Goal: Contribute content: Contribute content

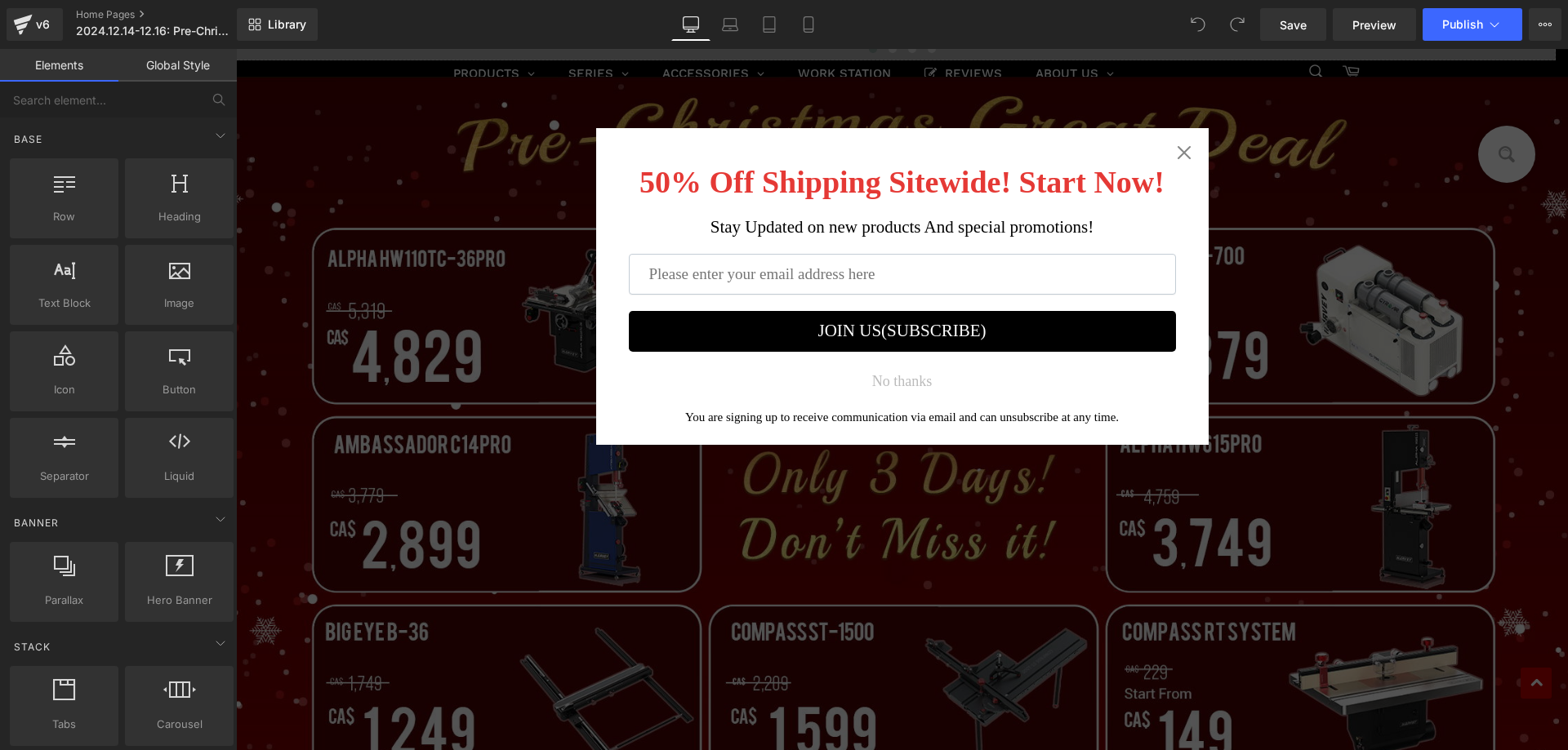
drag, startPoint x: 1180, startPoint y: 152, endPoint x: 389, endPoint y: 531, distance: 877.1
click at [1180, 152] on icon "Close widget" at bounding box center [1184, 153] width 17 height 17
click at [1176, 152] on icon "Close widget" at bounding box center [1184, 153] width 17 height 17
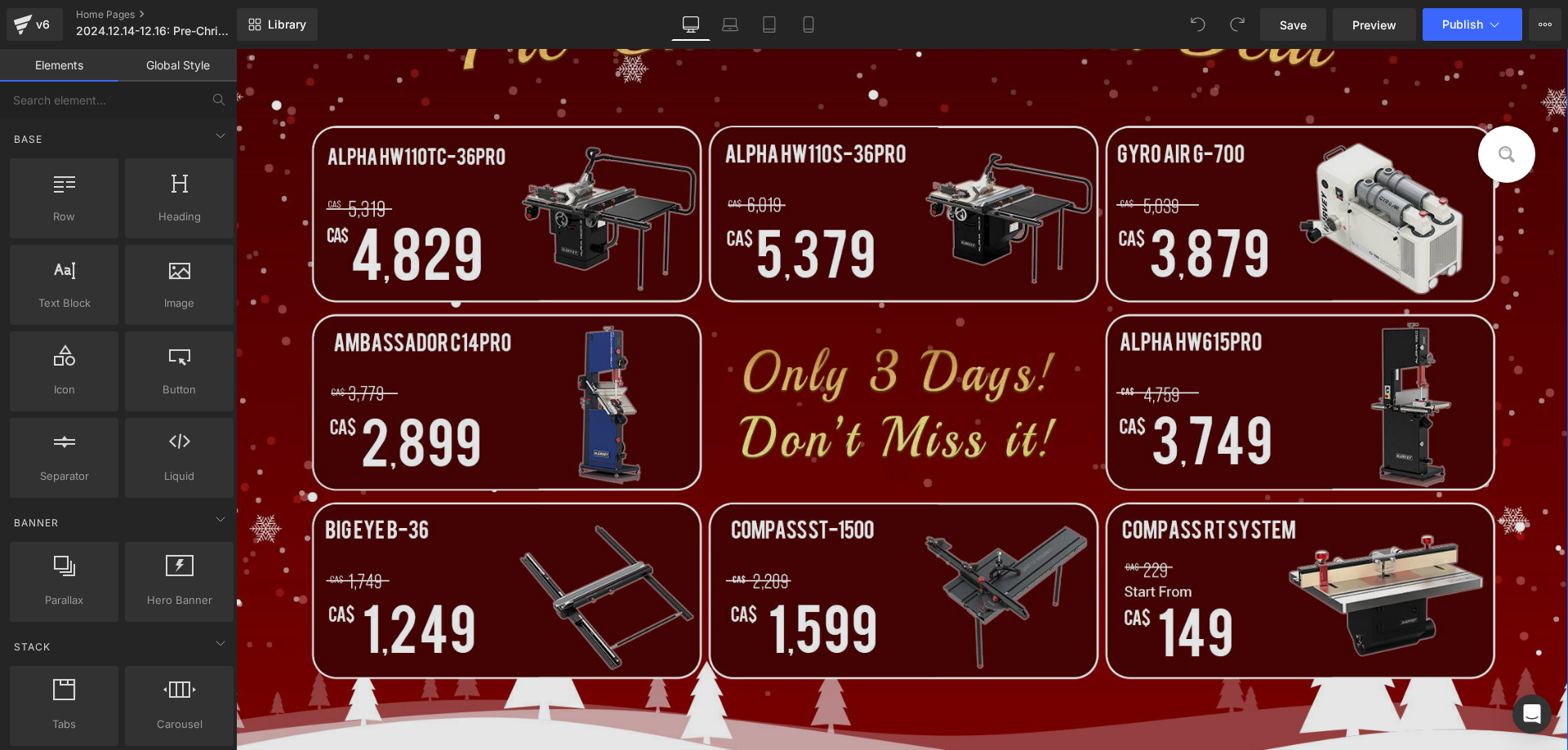
scroll to position [653, 0]
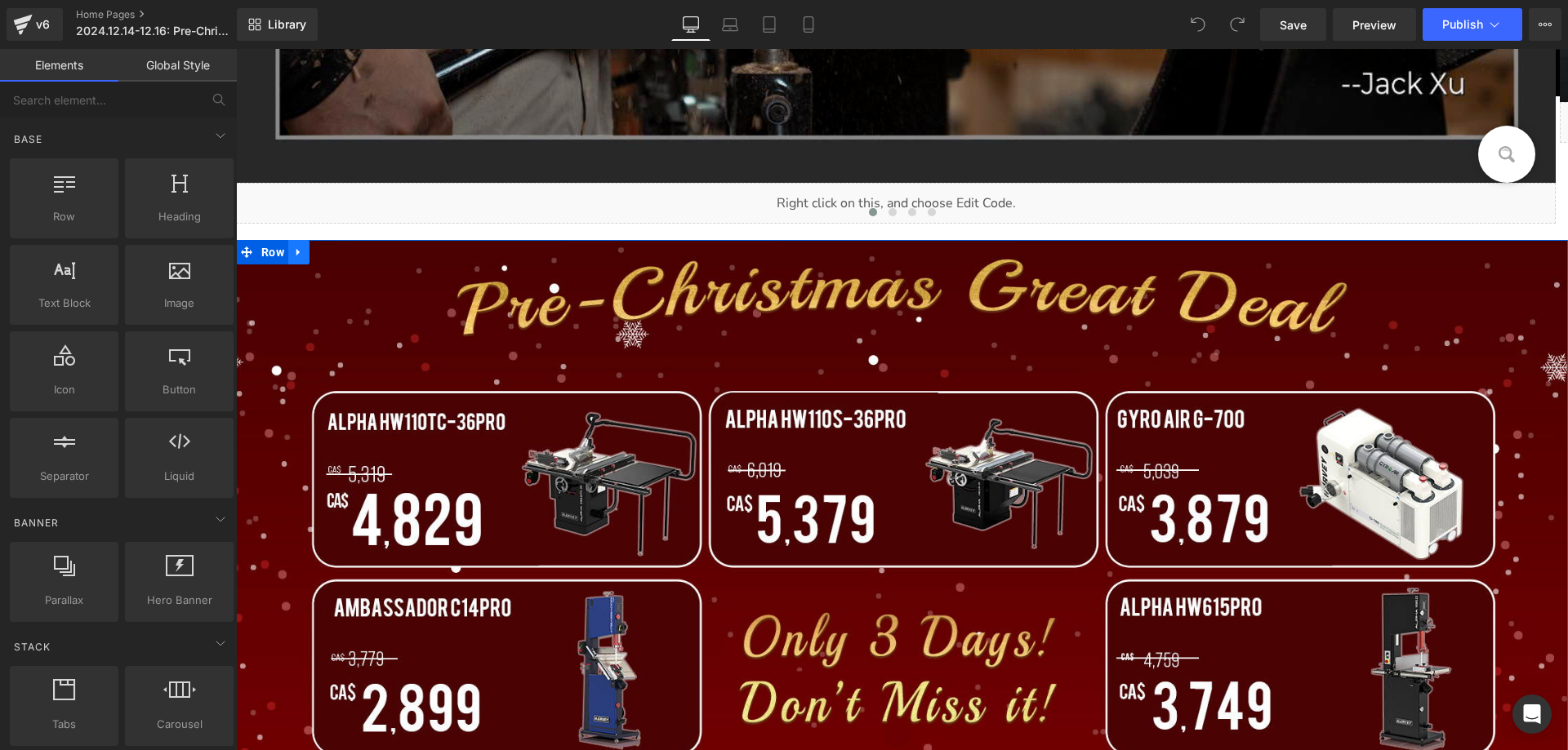
click at [296, 255] on icon at bounding box center [298, 253] width 4 height 7
click at [335, 249] on icon at bounding box center [341, 252] width 11 height 11
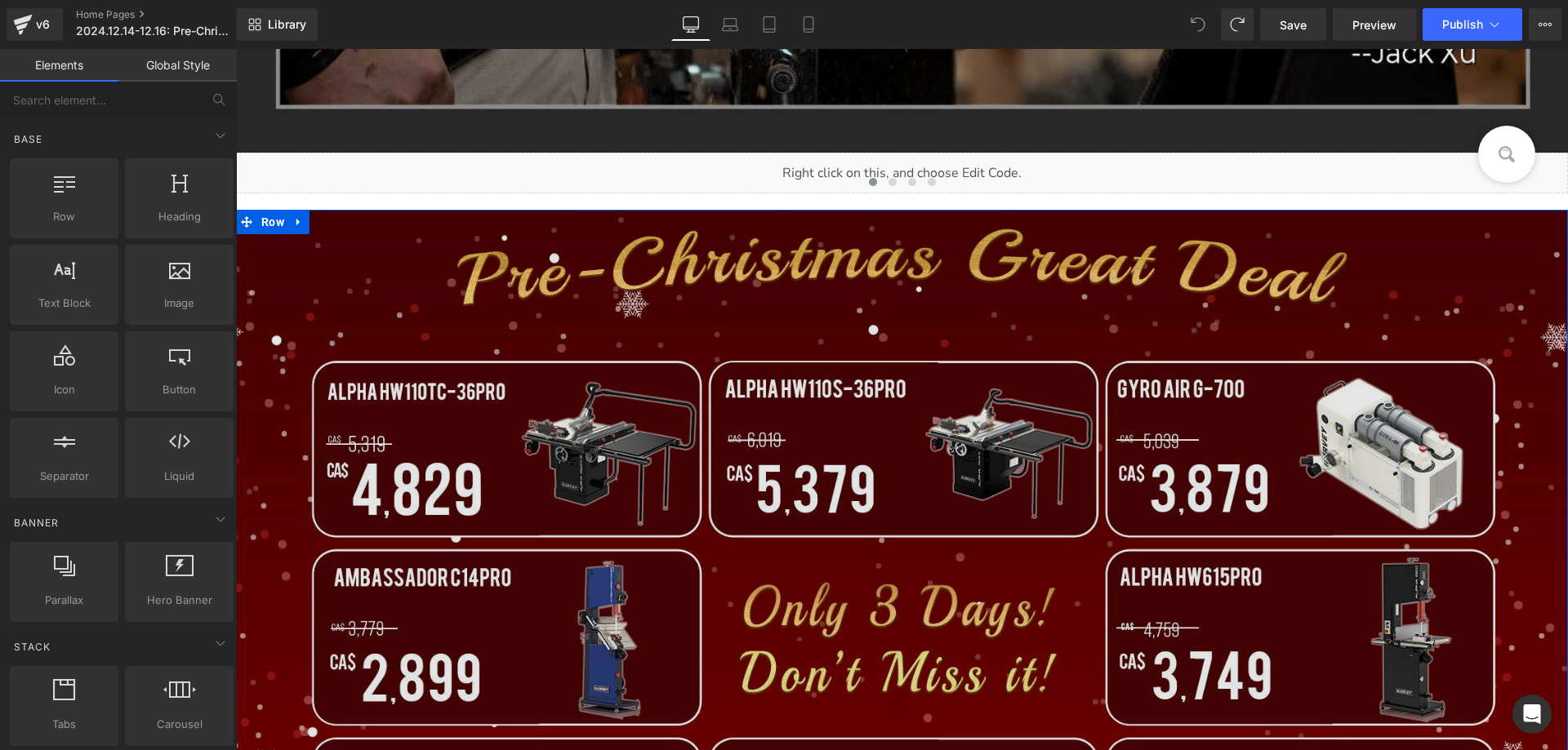
scroll to position [489, 0]
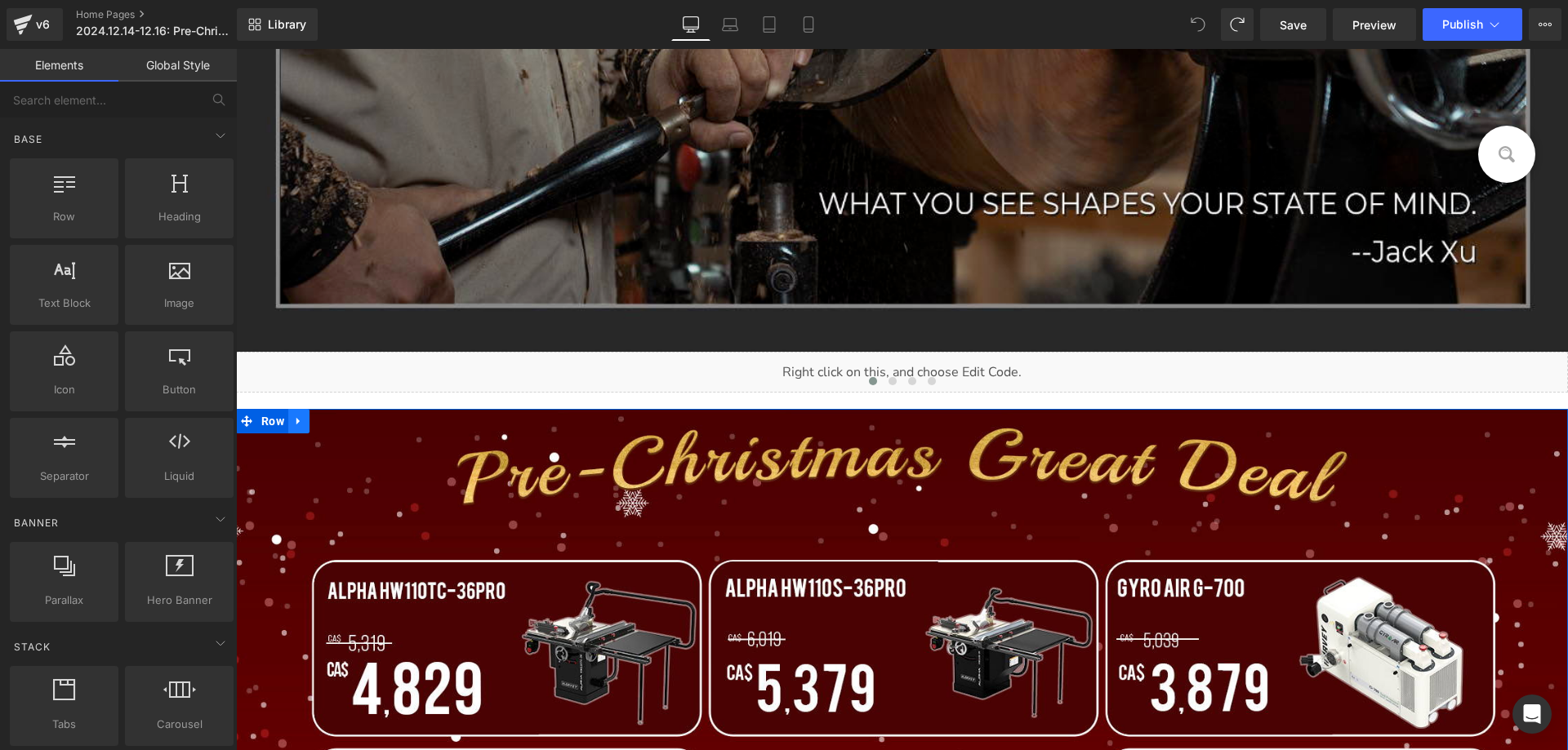
click at [293, 424] on icon at bounding box center [299, 421] width 11 height 12
click at [295, 422] on icon at bounding box center [299, 422] width 11 height 11
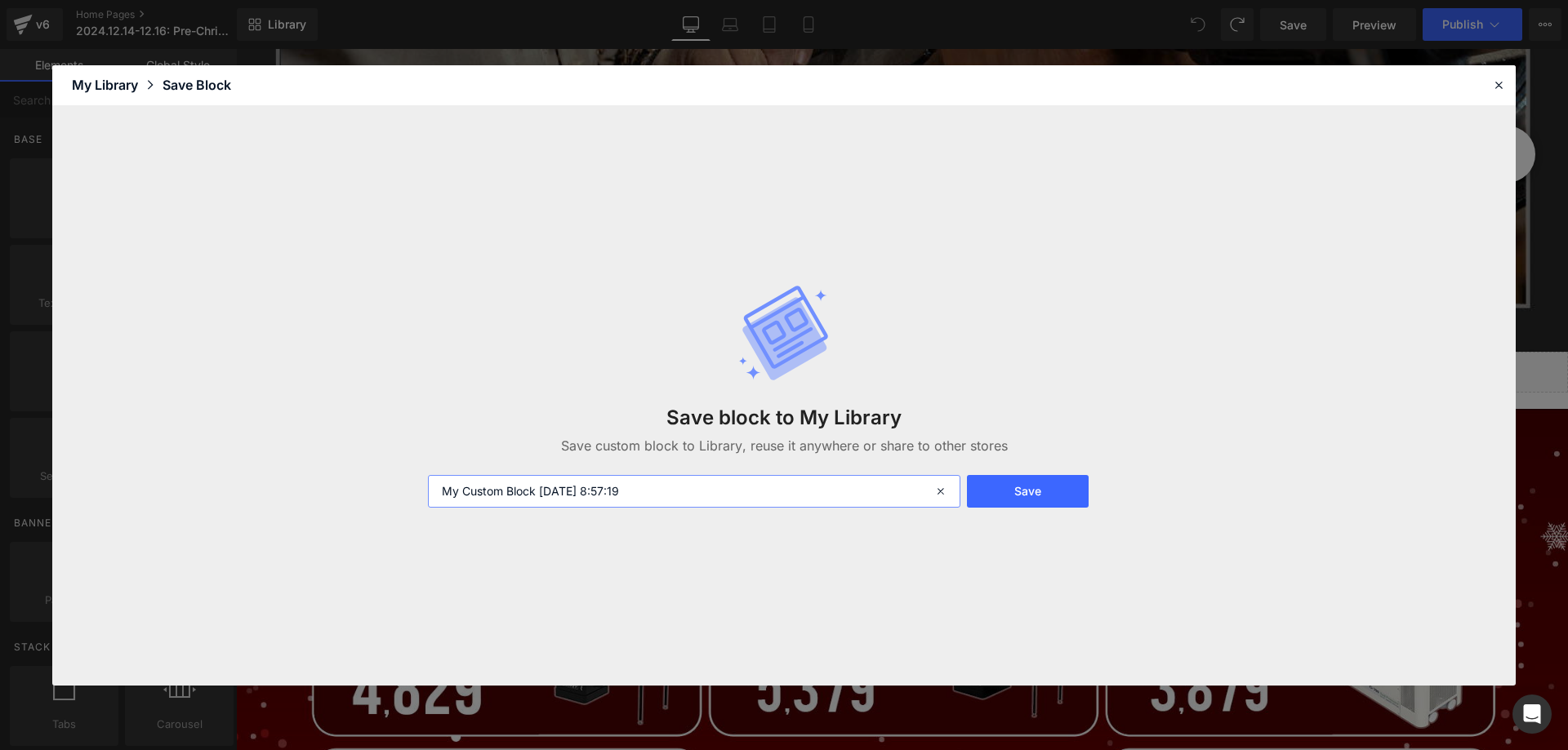
drag, startPoint x: 680, startPoint y: 489, endPoint x: 209, endPoint y: 470, distance: 471.4
click at [177, 471] on div "Save block to My Library Save custom block to Library, reuse it anywhere or sha…" at bounding box center [784, 395] width 1464 height 580
type input "09.01"
click at [1036, 492] on button "Save" at bounding box center [1028, 490] width 122 height 33
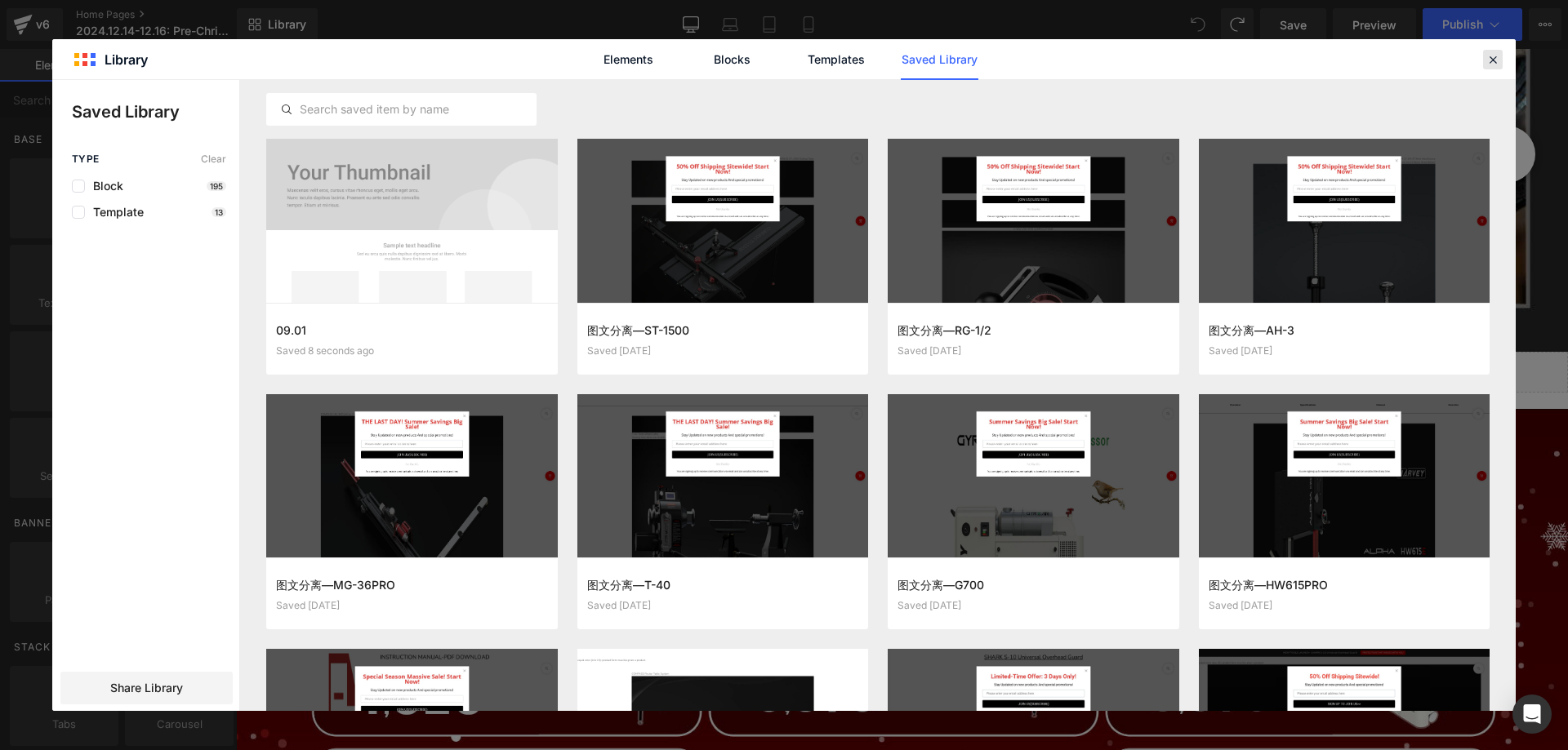
click at [1499, 64] on icon at bounding box center [1493, 60] width 15 height 15
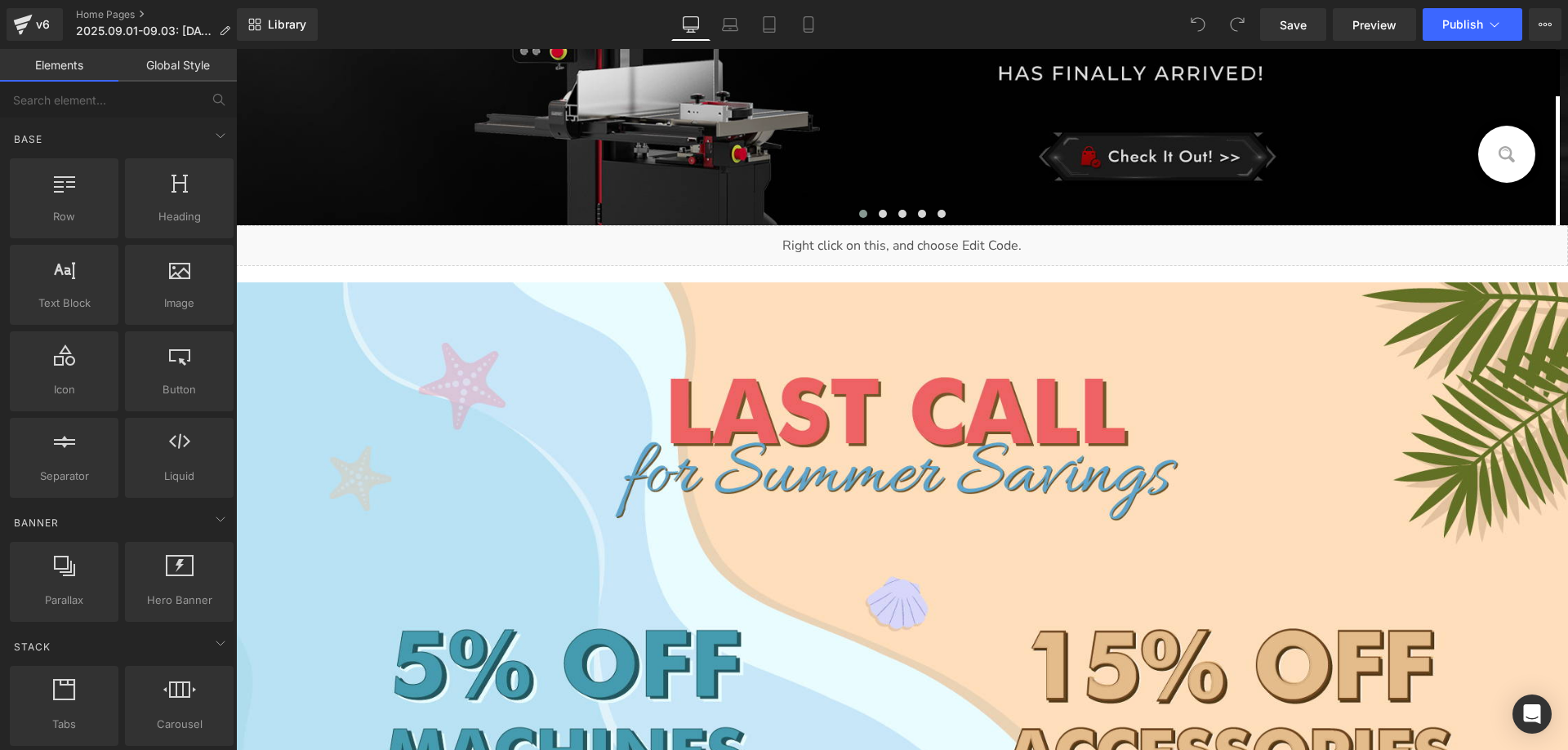
scroll to position [408, 0]
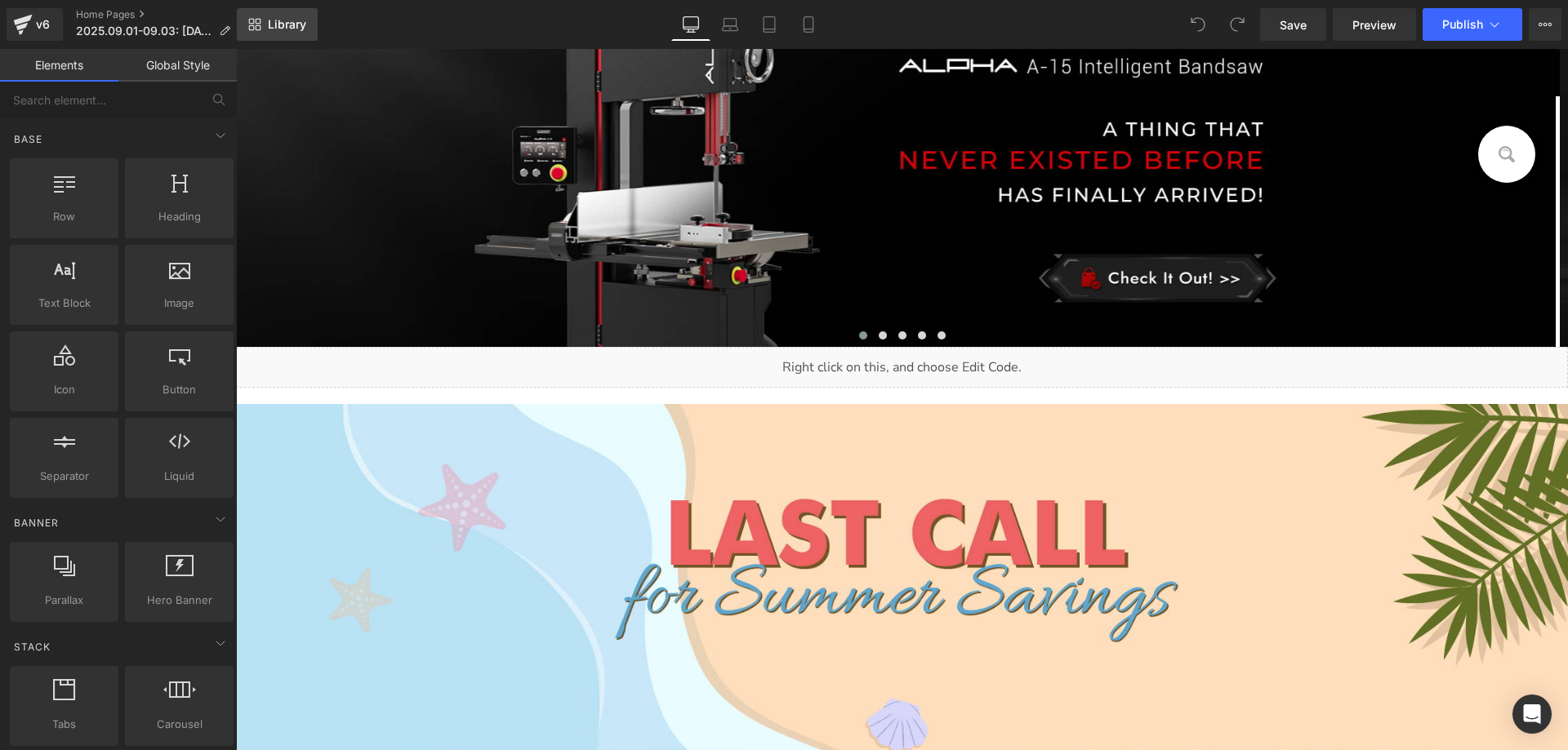
click at [298, 20] on span "Library" at bounding box center [287, 24] width 38 height 15
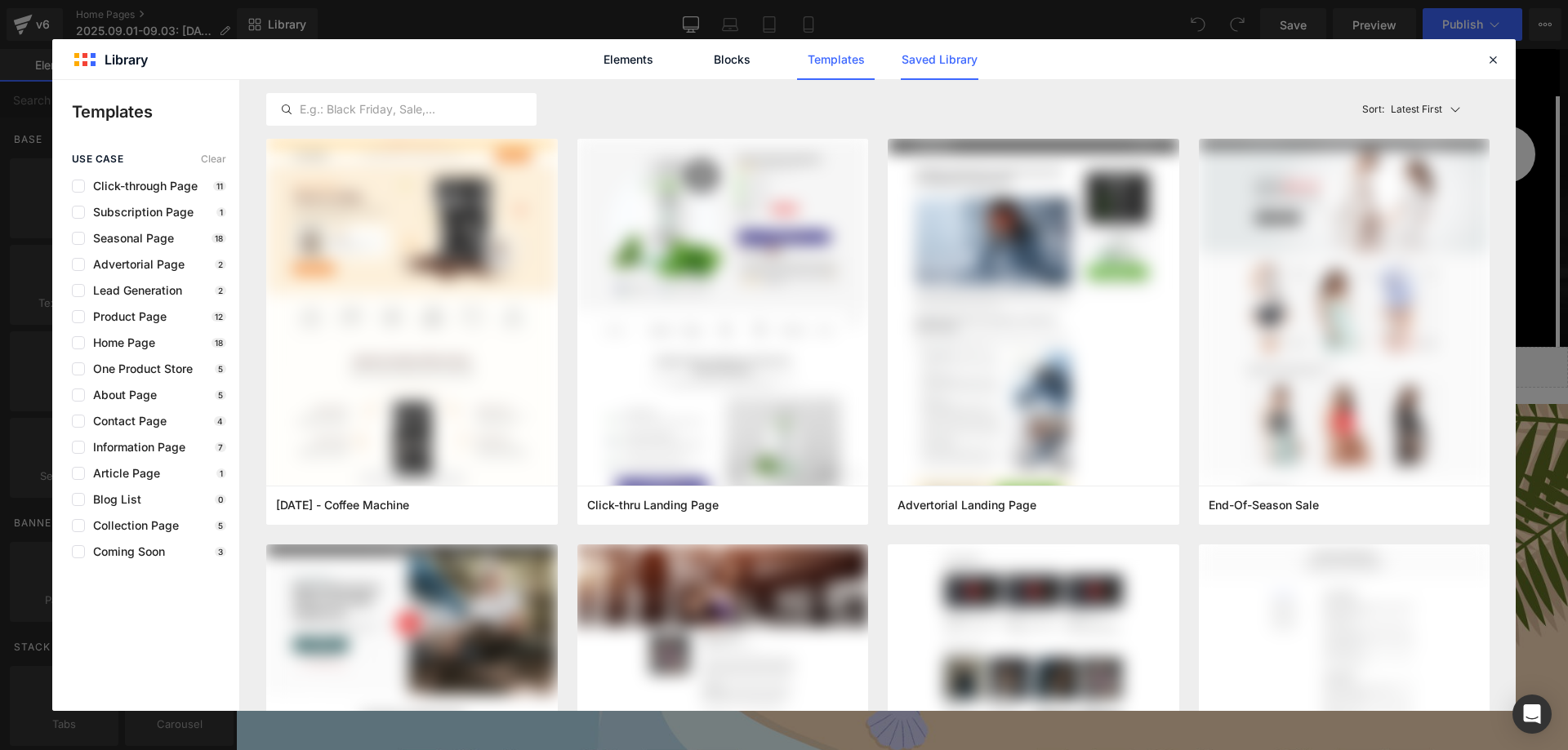
click at [0, 0] on link "Saved Library" at bounding box center [0, 0] width 0 height 0
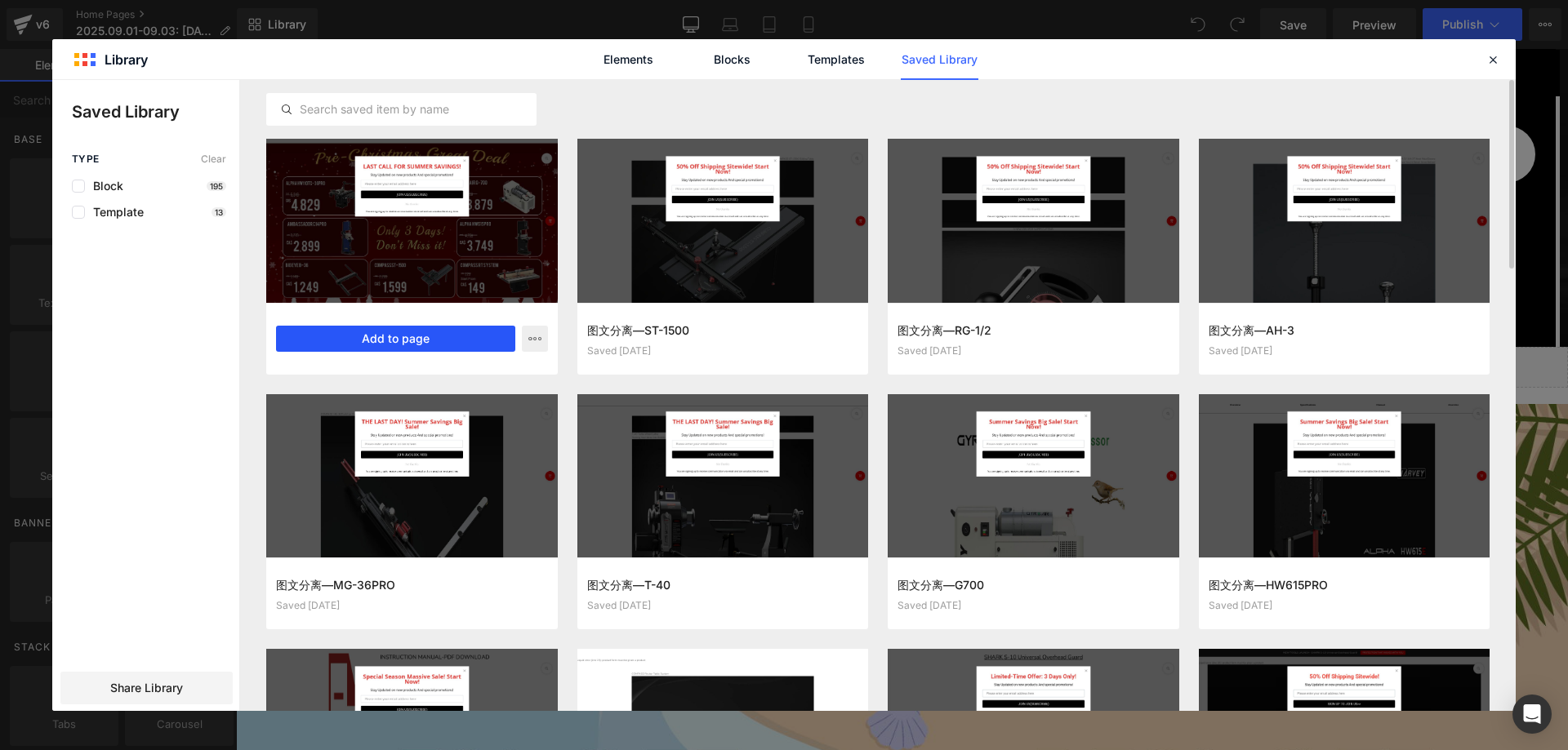
click at [382, 333] on button "Add to page" at bounding box center [395, 339] width 239 height 26
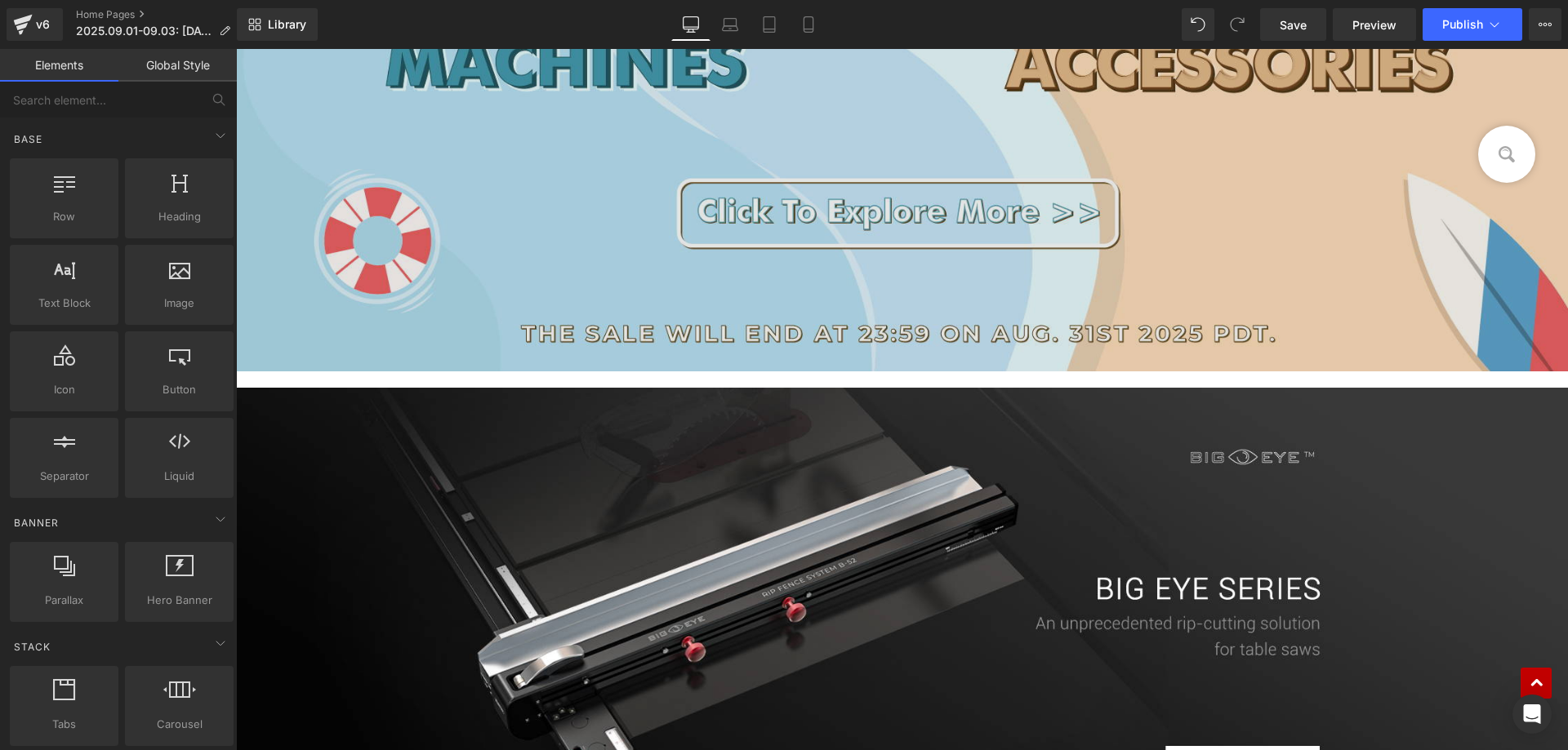
scroll to position [1227, 0]
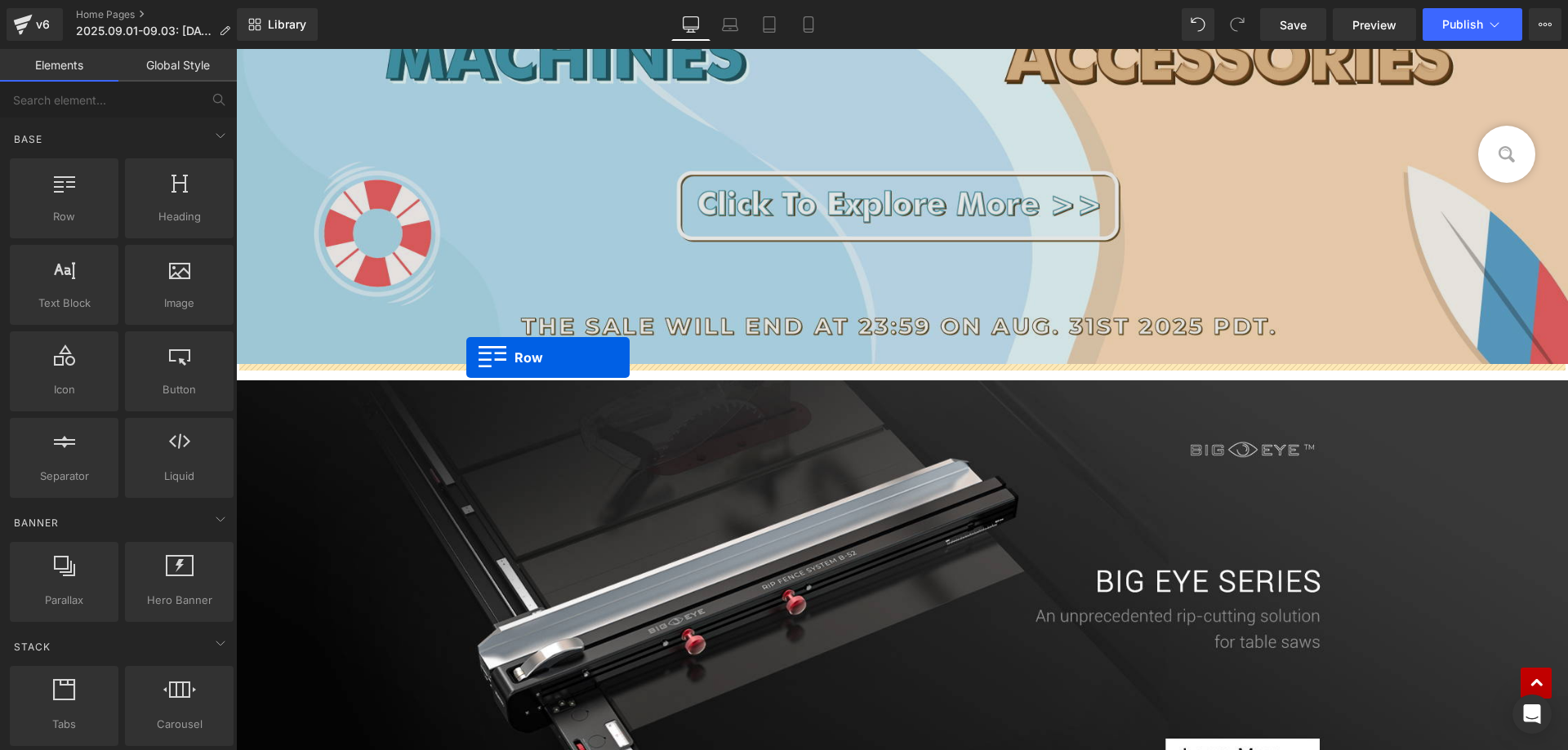
drag, startPoint x: 246, startPoint y: 379, endPoint x: 475, endPoint y: 355, distance: 230.3
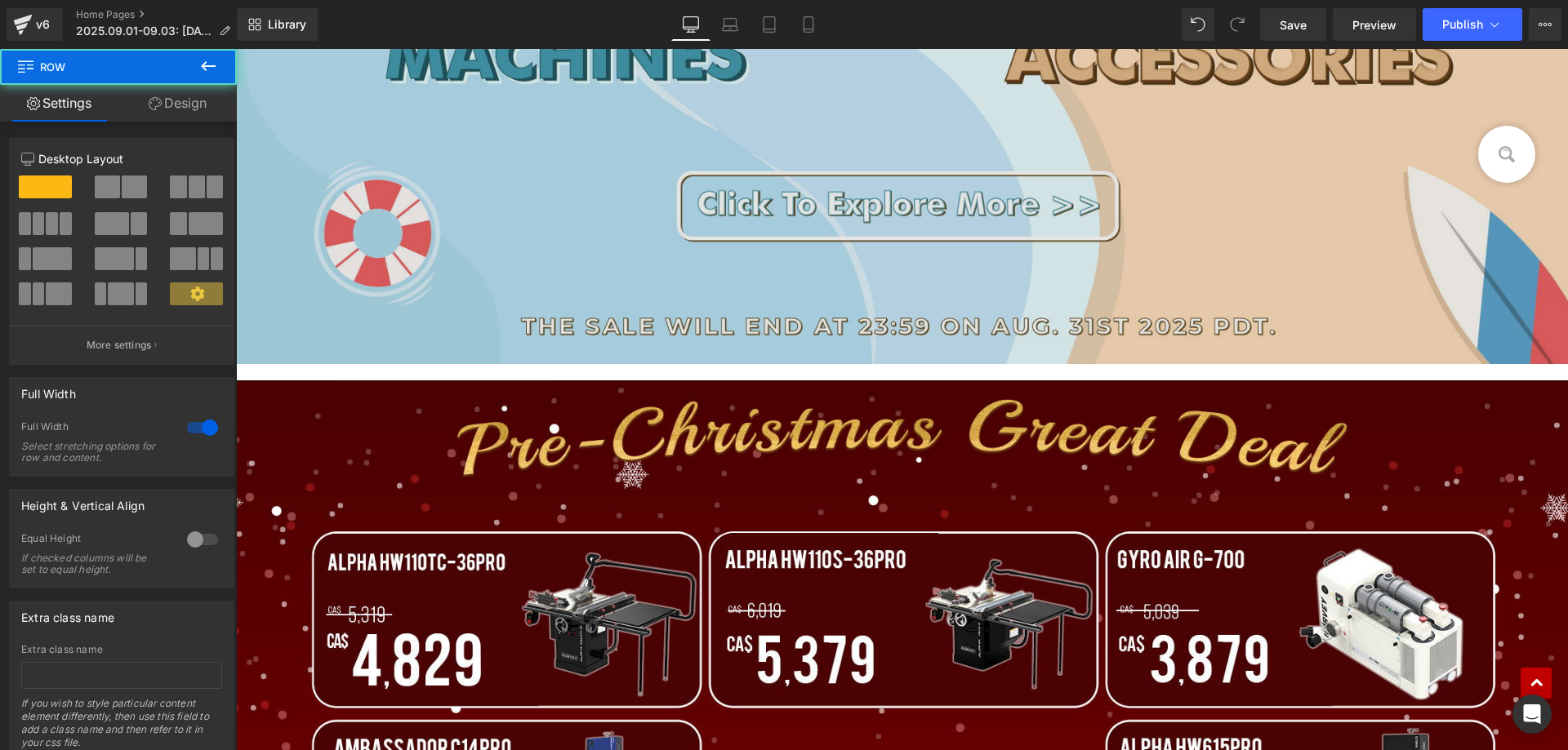
scroll to position [656, 0]
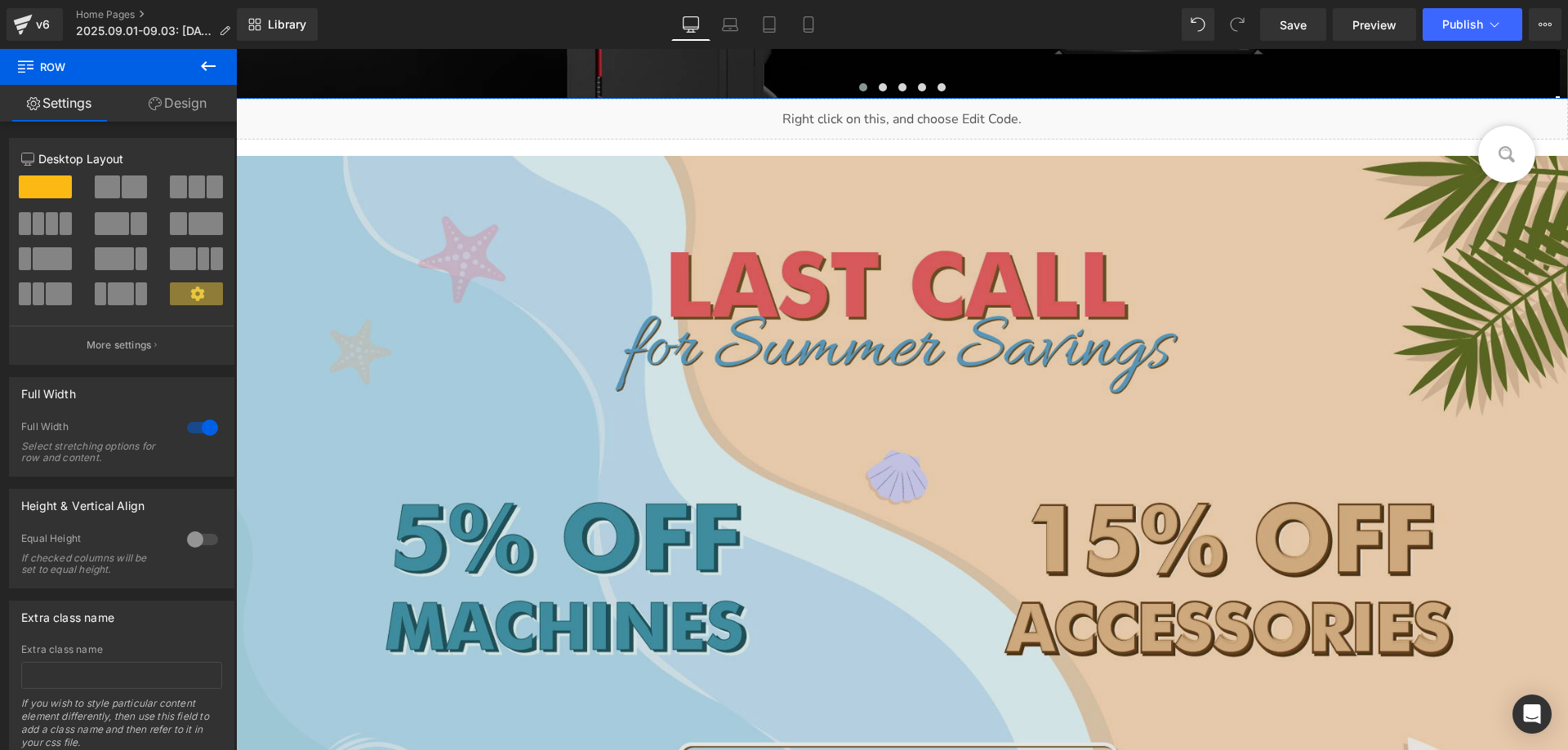
click at [438, 322] on img at bounding box center [901, 546] width 1332 height 780
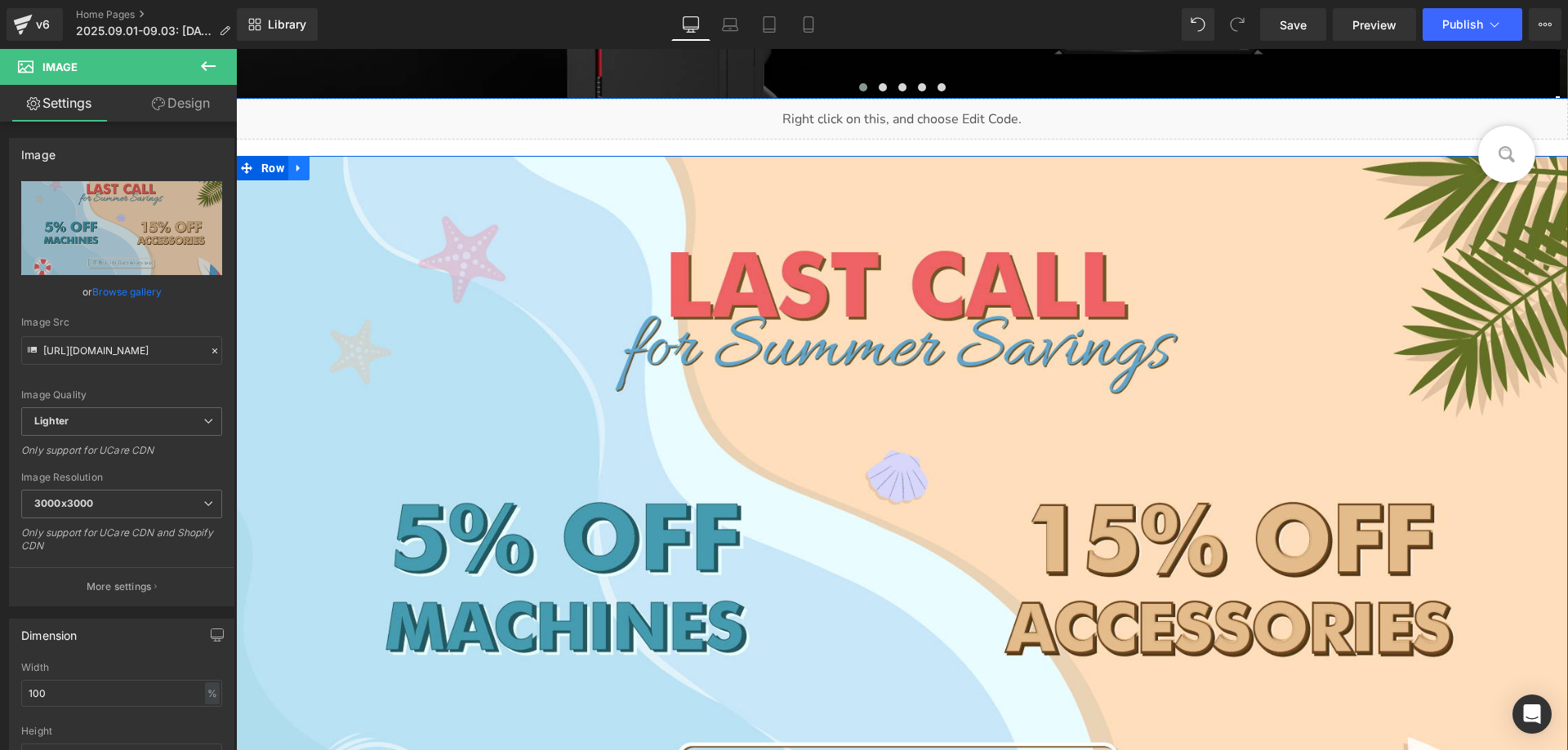
click at [299, 170] on link at bounding box center [299, 168] width 21 height 24
click at [335, 169] on icon at bounding box center [341, 168] width 11 height 11
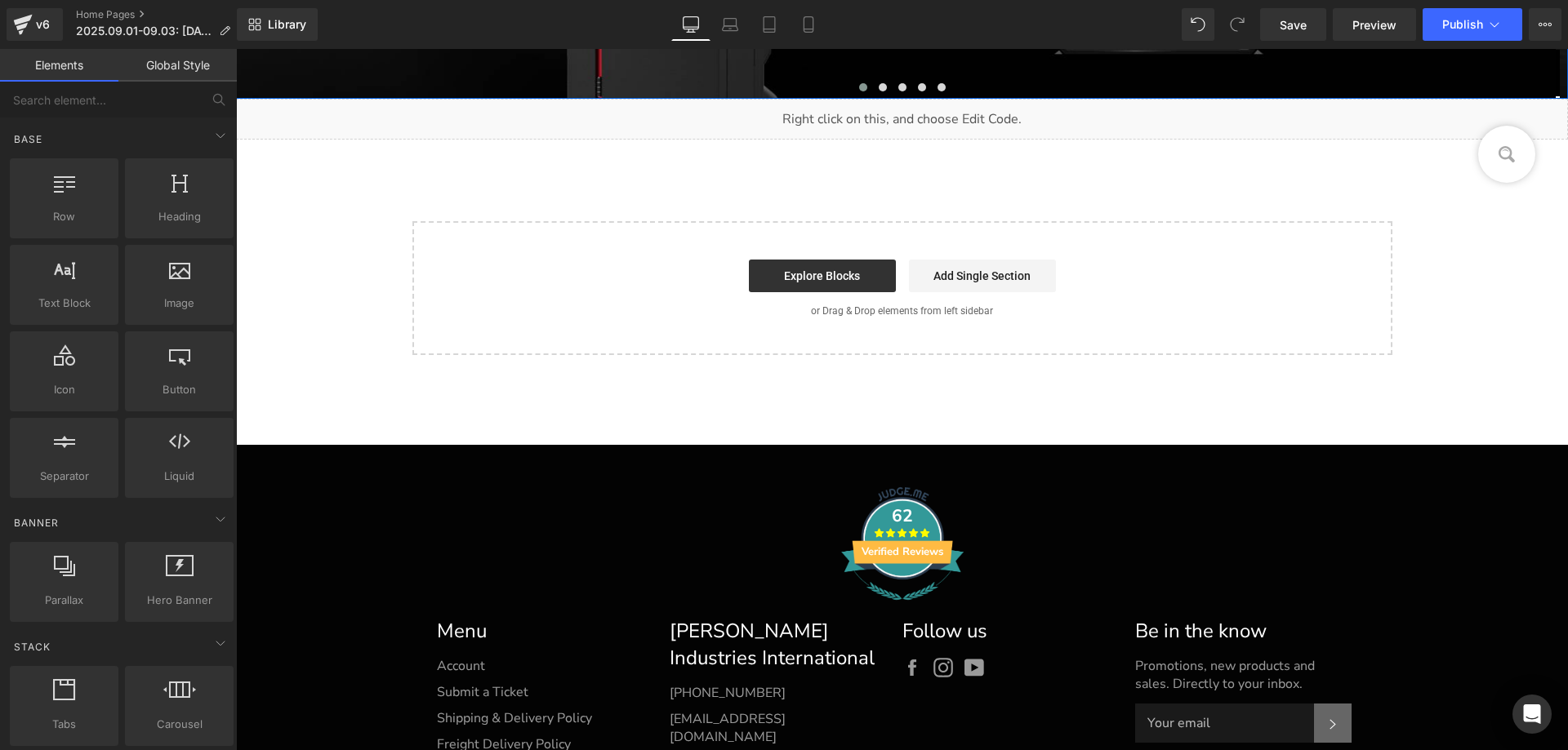
scroll to position [654, 0]
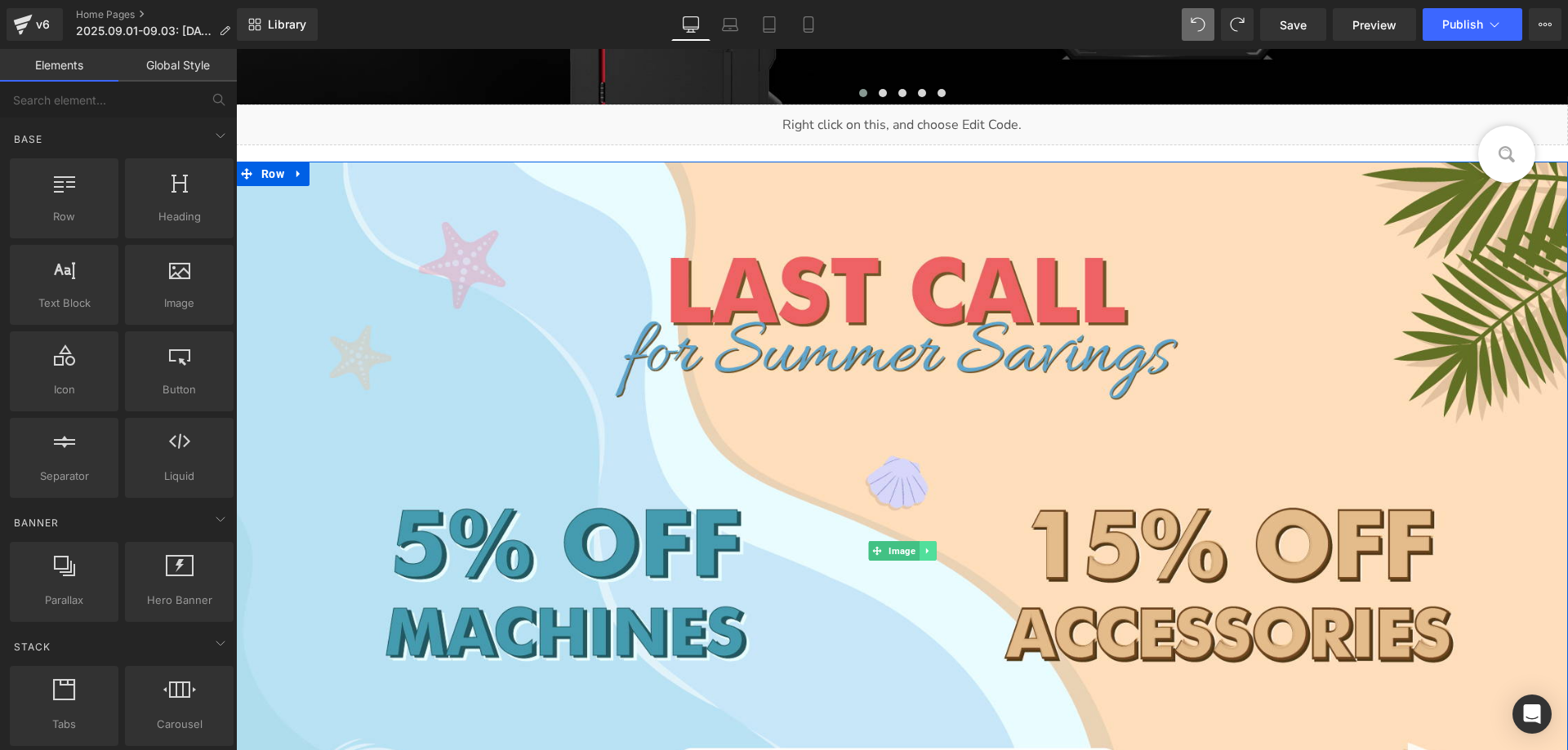
click at [923, 553] on icon at bounding box center [927, 551] width 9 height 10
click at [931, 552] on icon at bounding box center [936, 552] width 9 height 9
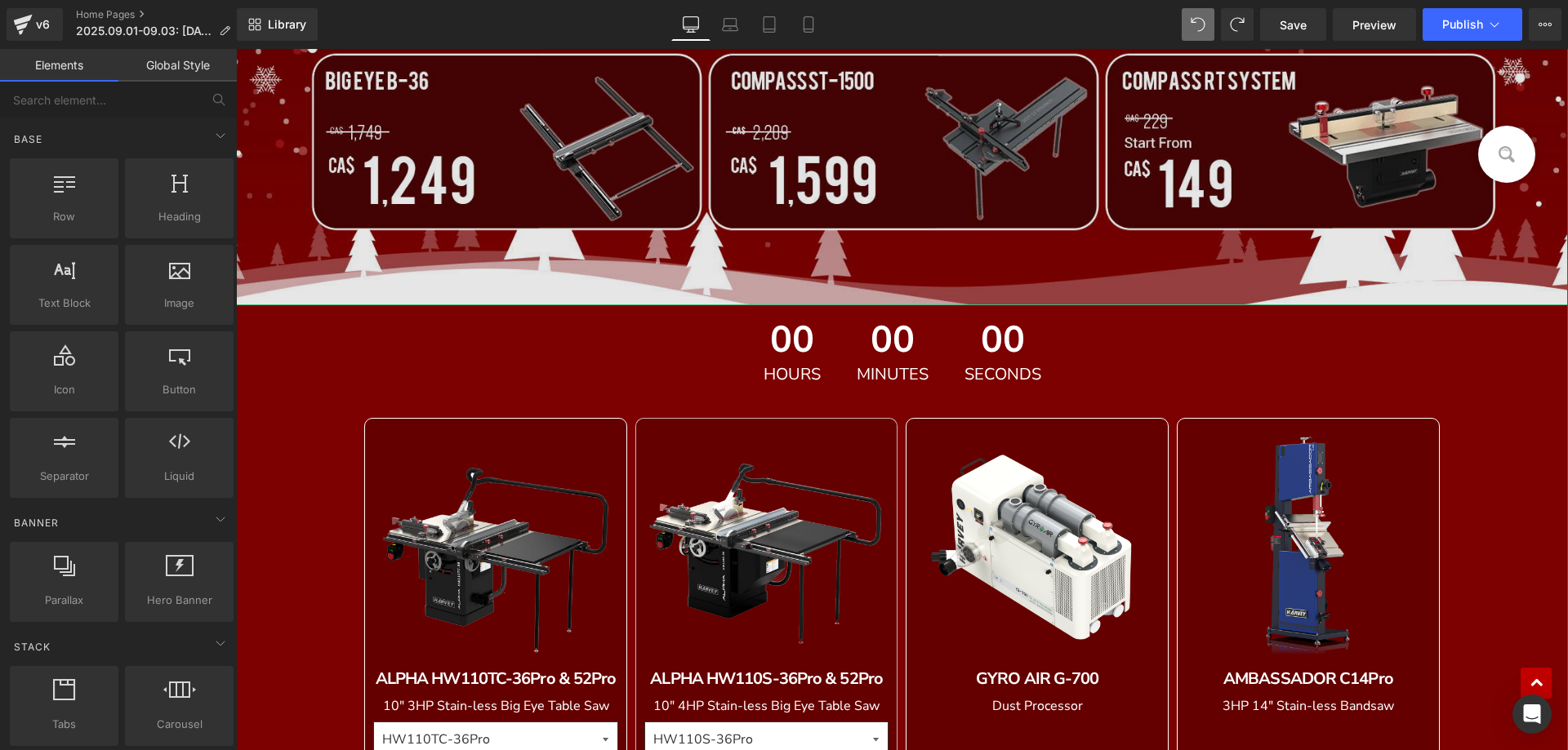
scroll to position [1307, 0]
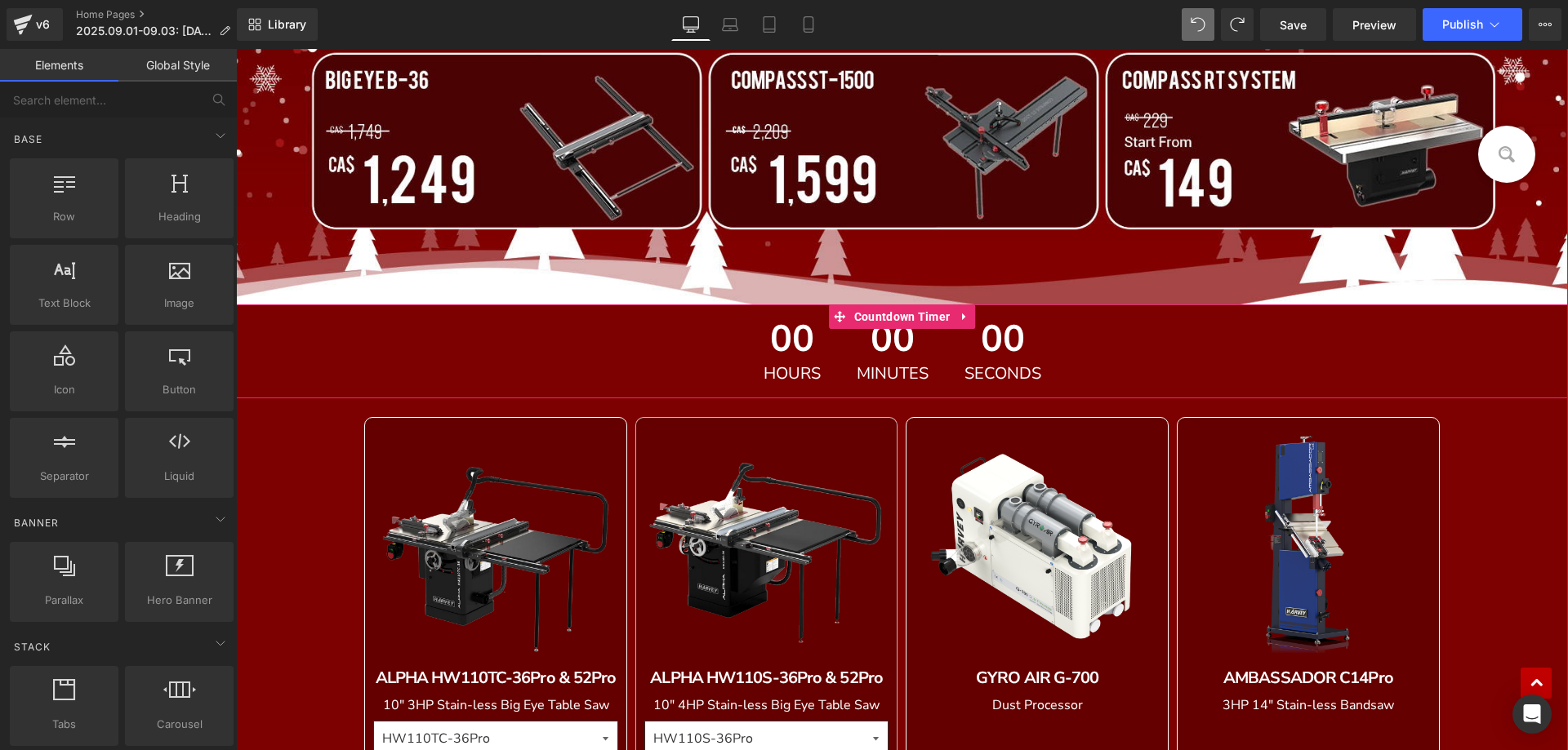
drag, startPoint x: 953, startPoint y: 325, endPoint x: 962, endPoint y: 324, distance: 9.1
click at [954, 324] on link at bounding box center [964, 316] width 21 height 24
click at [969, 317] on icon at bounding box center [975, 315] width 11 height 12
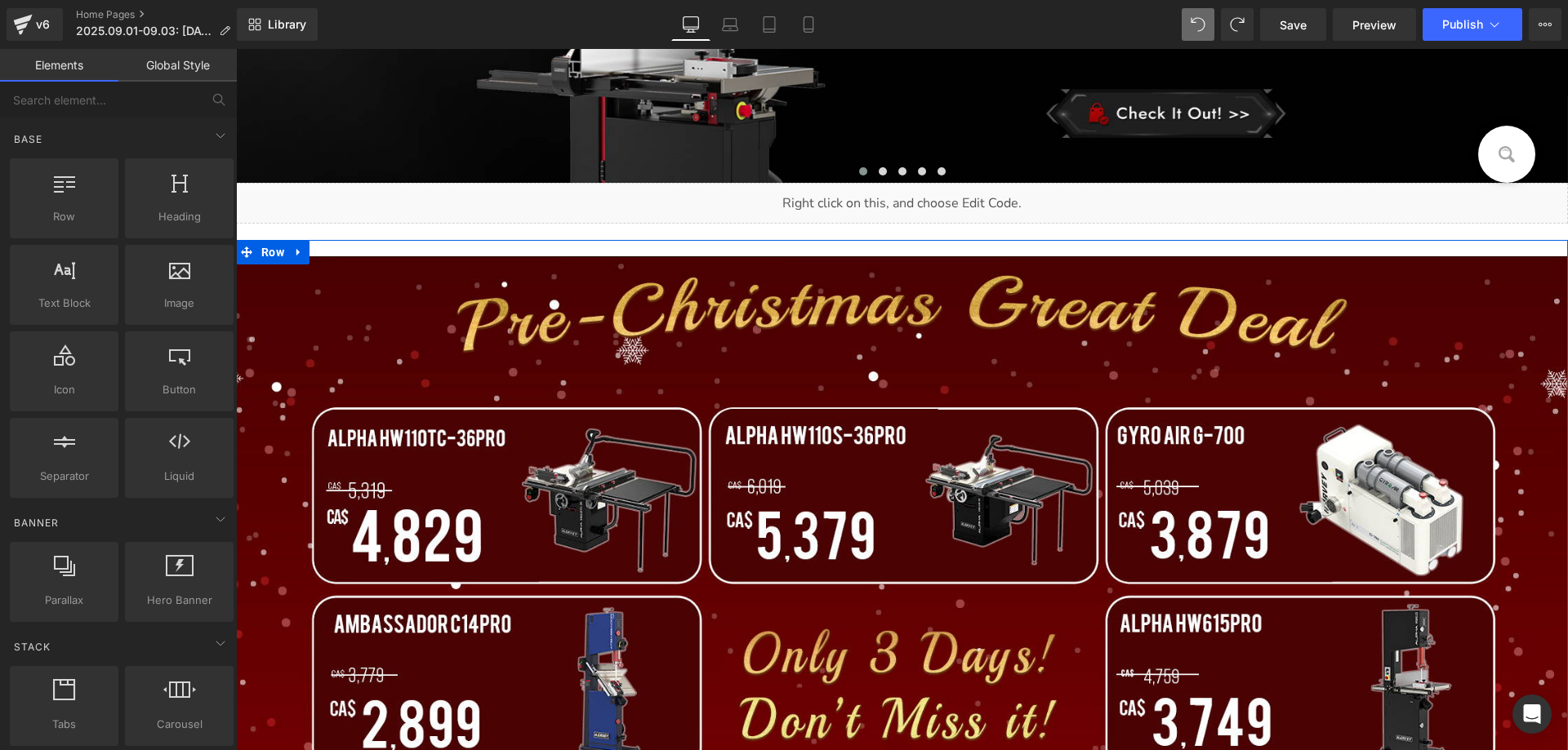
scroll to position [573, 0]
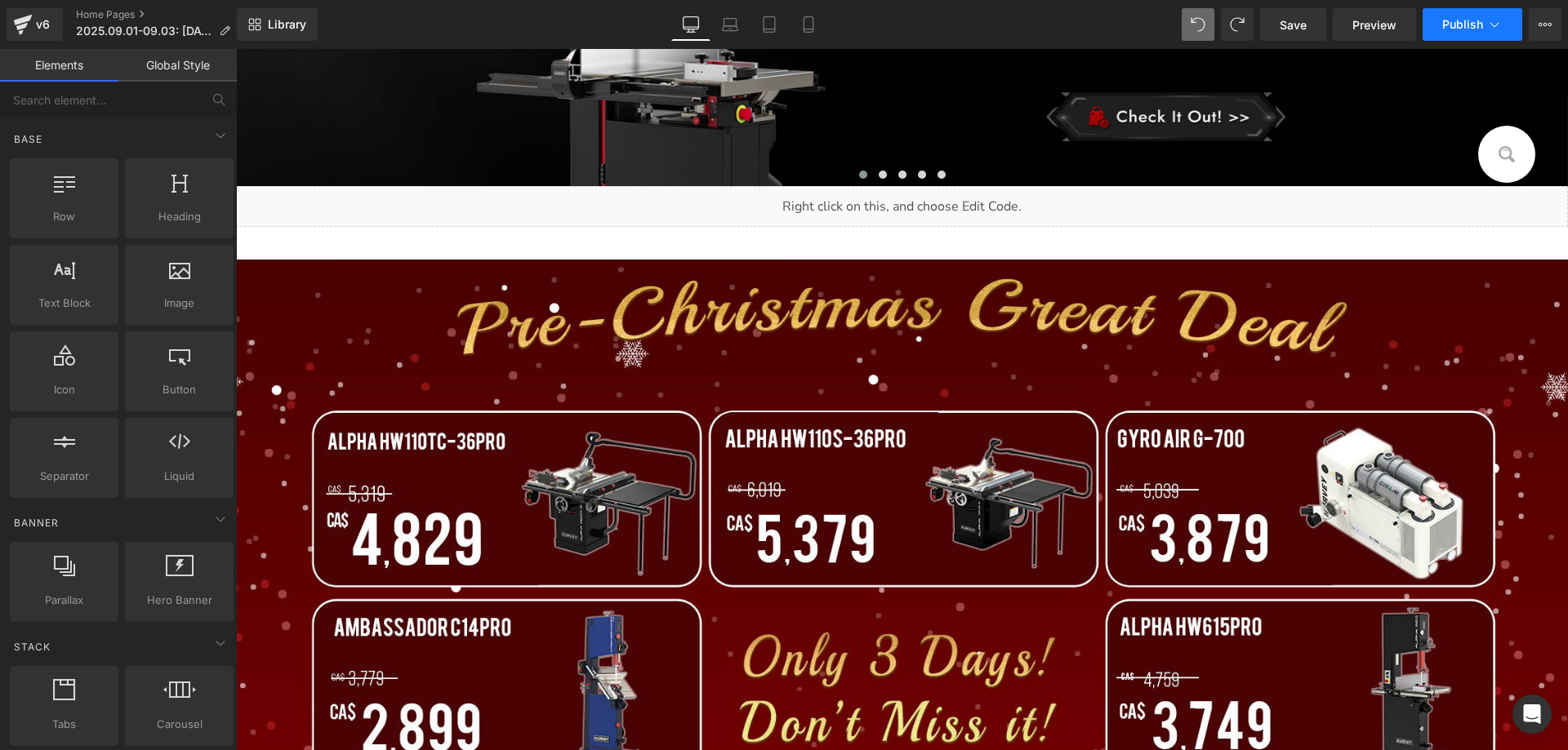
click at [1448, 33] on button "Publish" at bounding box center [1472, 24] width 100 height 33
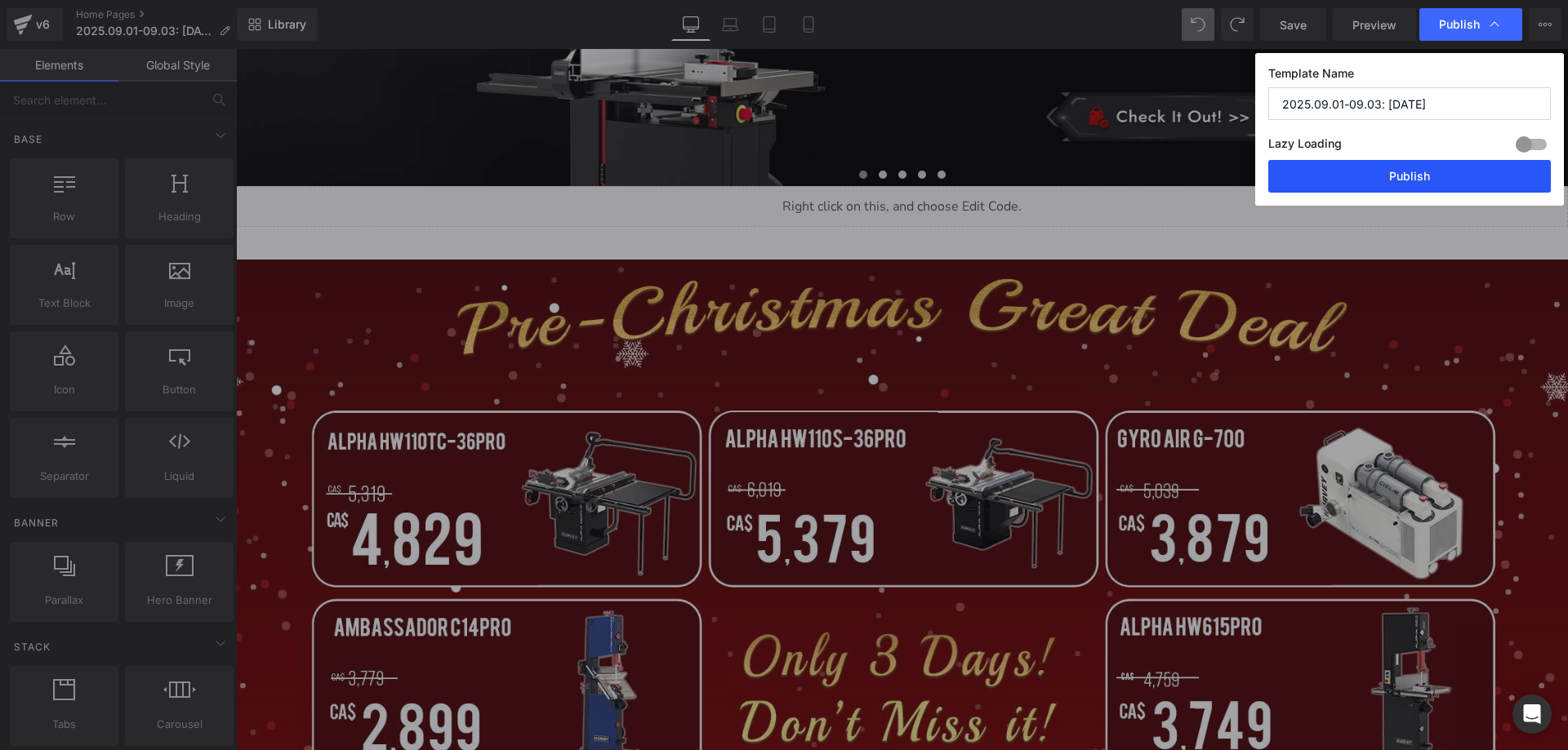
click at [1380, 172] on button "Publish" at bounding box center [1409, 176] width 282 height 33
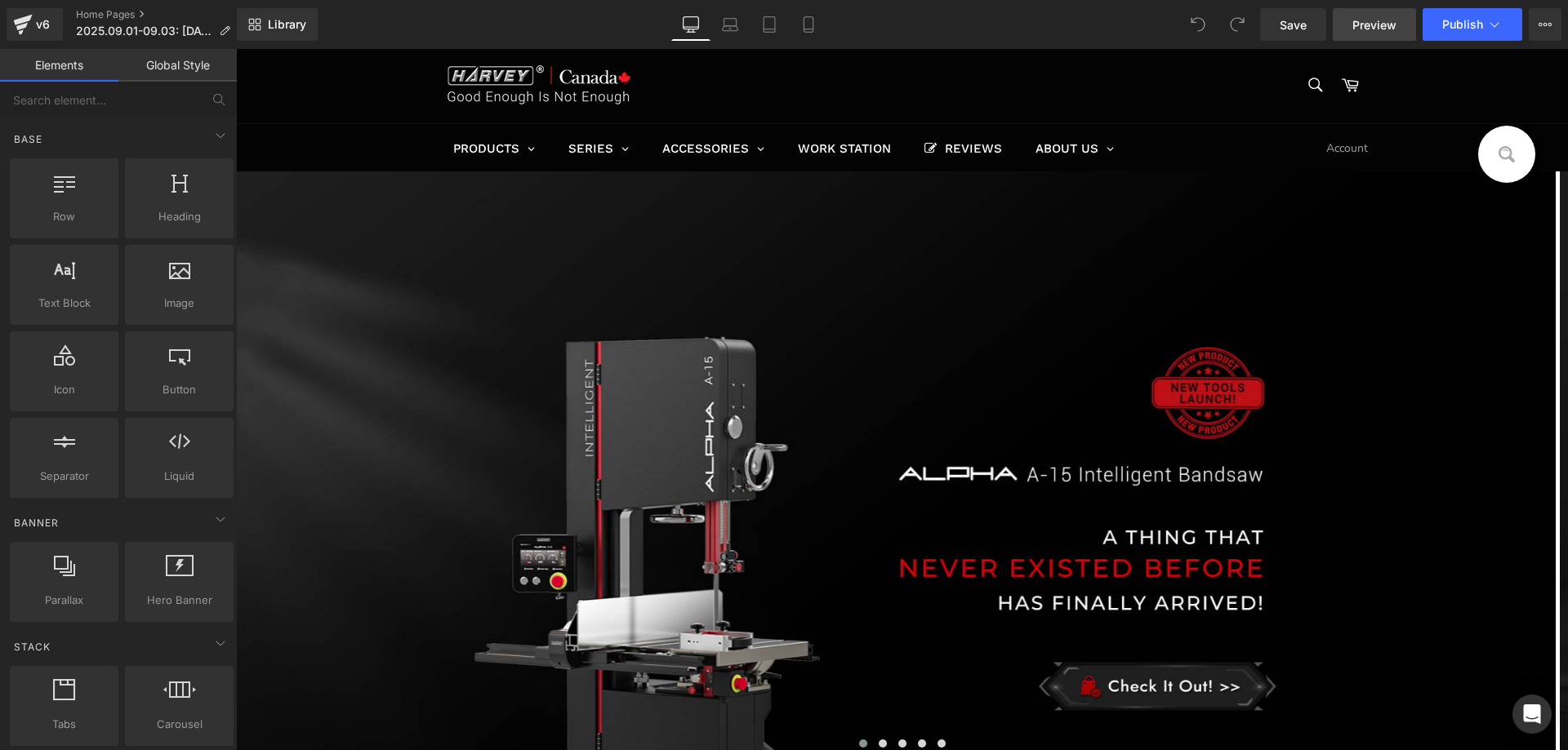
click at [1372, 24] on span "Preview" at bounding box center [1374, 25] width 44 height 17
